Goal: Navigation & Orientation: Understand site structure

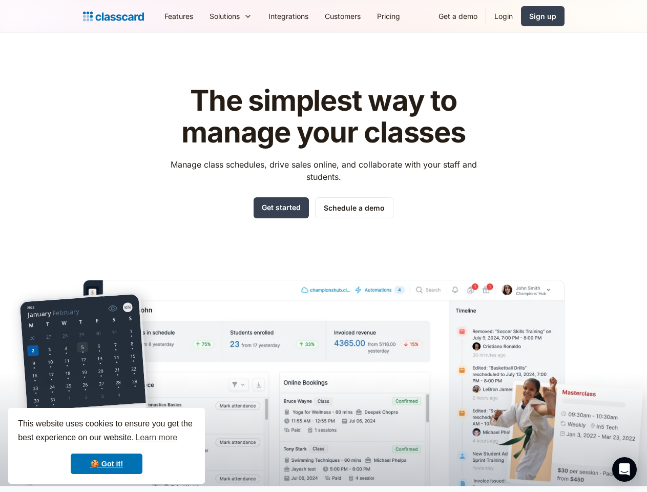
click at [323, 246] on div "The simplest way to manage your classes Manage class schedules, drive sales onl…" at bounding box center [323, 277] width 481 height 417
click at [107, 445] on div "This website uses cookies to ensure you get the best experience on our website.…" at bounding box center [106, 446] width 197 height 76
click at [360, 16] on nav "Features Resources Blog The latest industry news, updates and info. Customer st…" at bounding box center [360, 16] width 408 height 23
click at [201, 16] on div "Solutions Sports academy Swim school Dance studio Gymnastics Music school Marti…" at bounding box center [230, 16] width 59 height 23
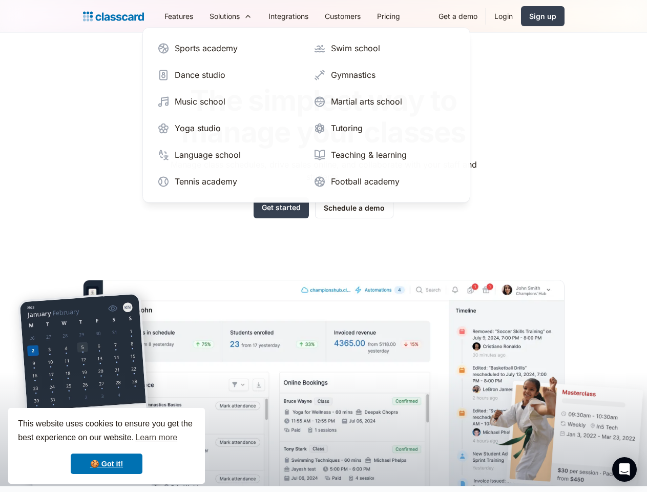
click at [624, 469] on icon "Open Intercom Messenger" at bounding box center [624, 469] width 11 height 12
